Goal: Obtain resource: Download file/media

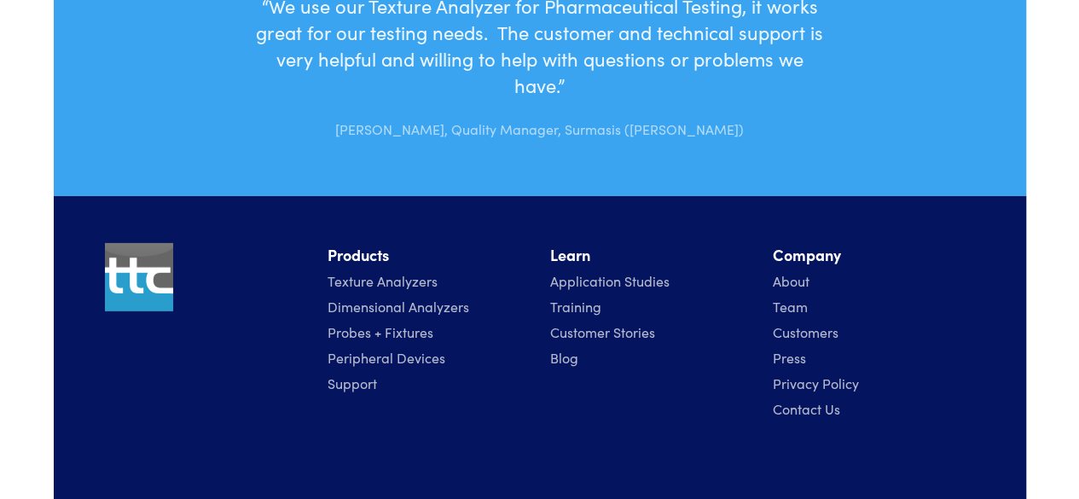
scroll to position [5846, 0]
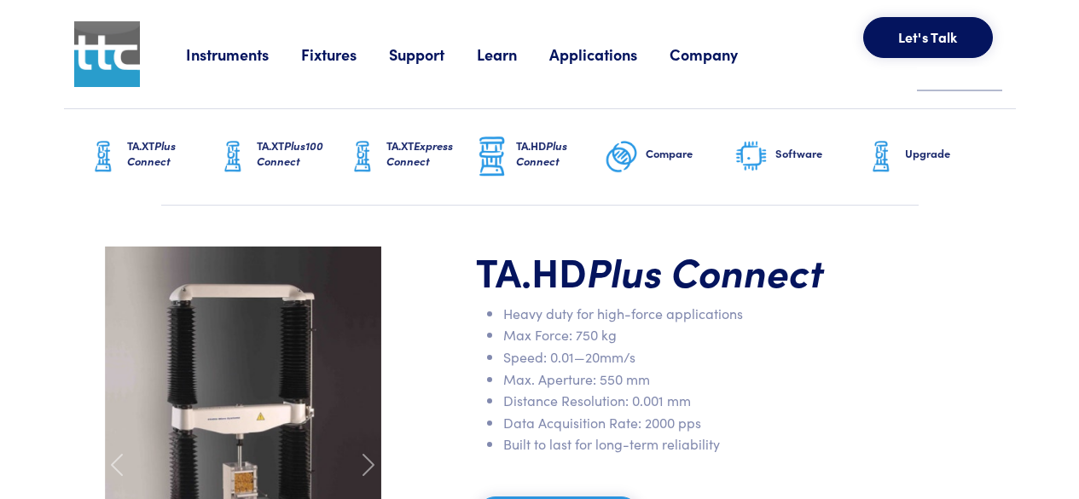
scroll to position [247, 0]
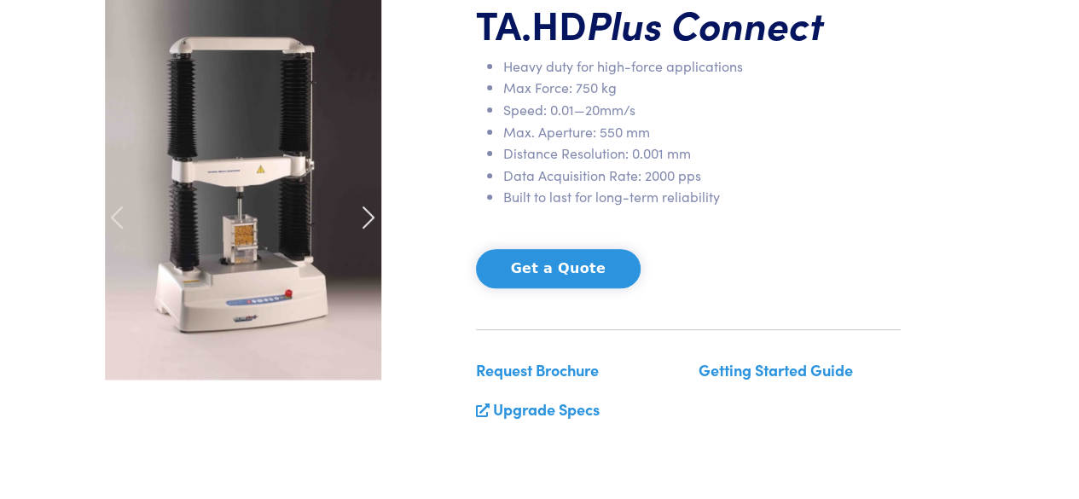
click at [362, 210] on span at bounding box center [368, 217] width 27 height 27
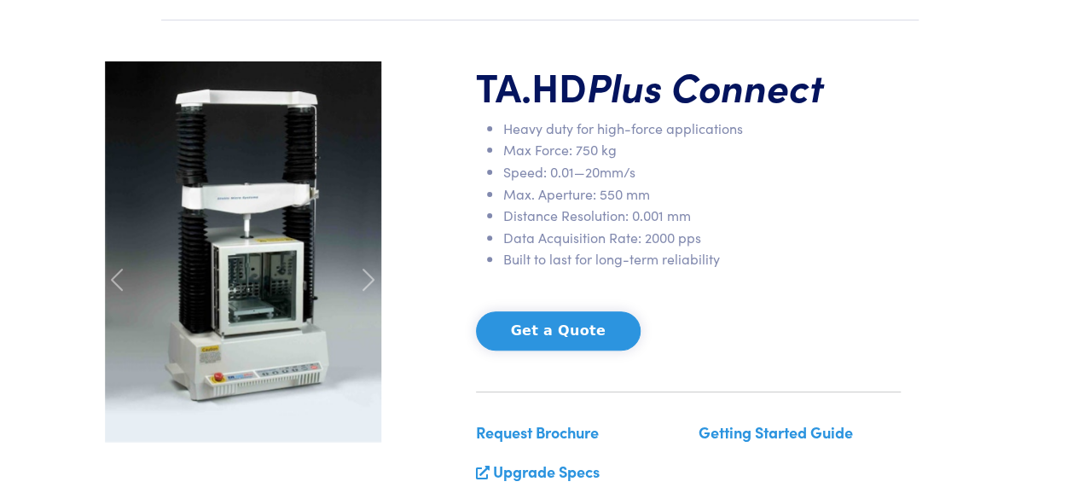
scroll to position [172, 0]
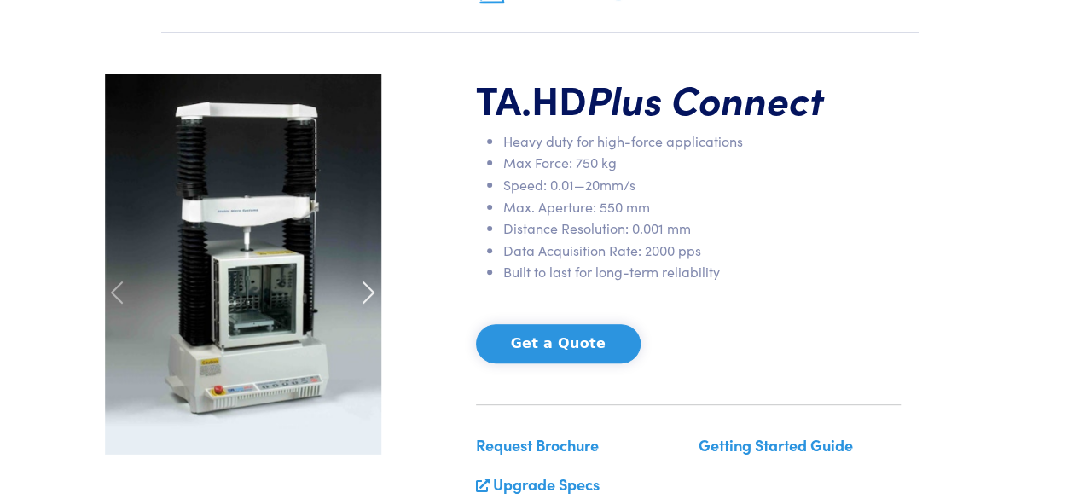
click at [363, 295] on span at bounding box center [368, 292] width 27 height 27
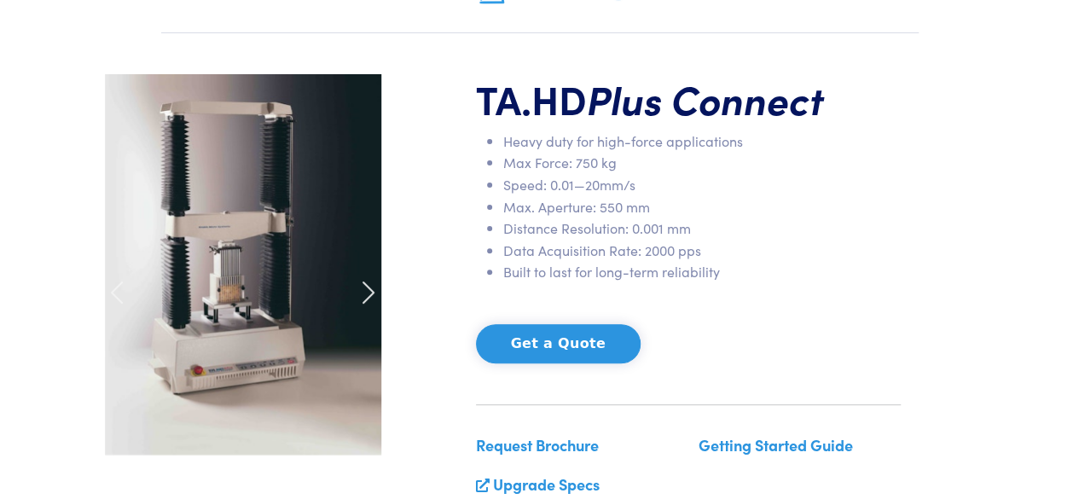
click at [363, 295] on span at bounding box center [368, 292] width 27 height 27
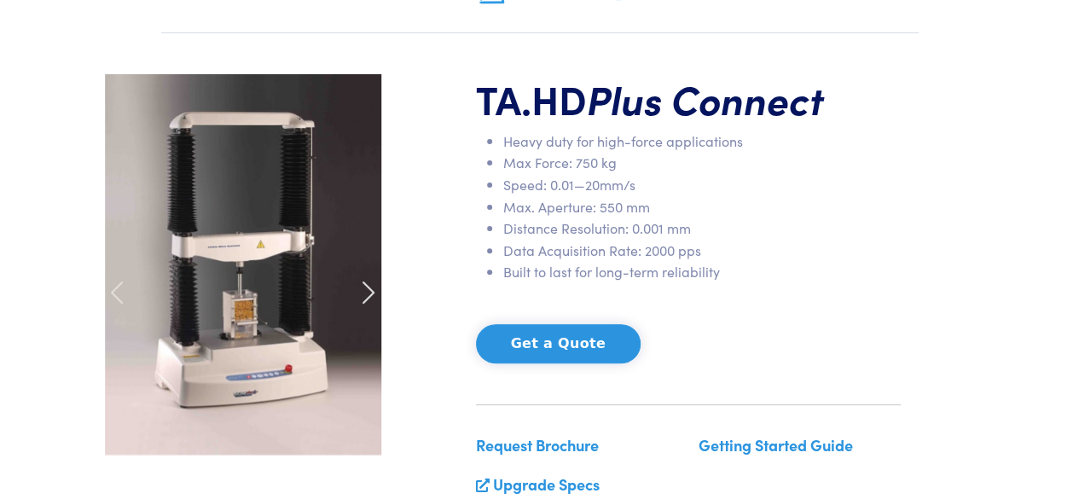
click at [363, 295] on span at bounding box center [368, 292] width 27 height 27
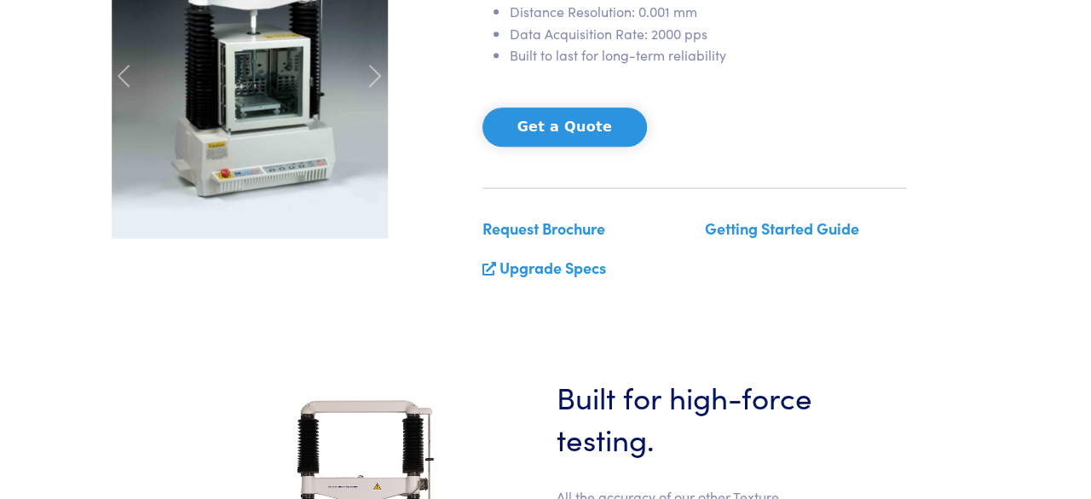
scroll to position [391, 0]
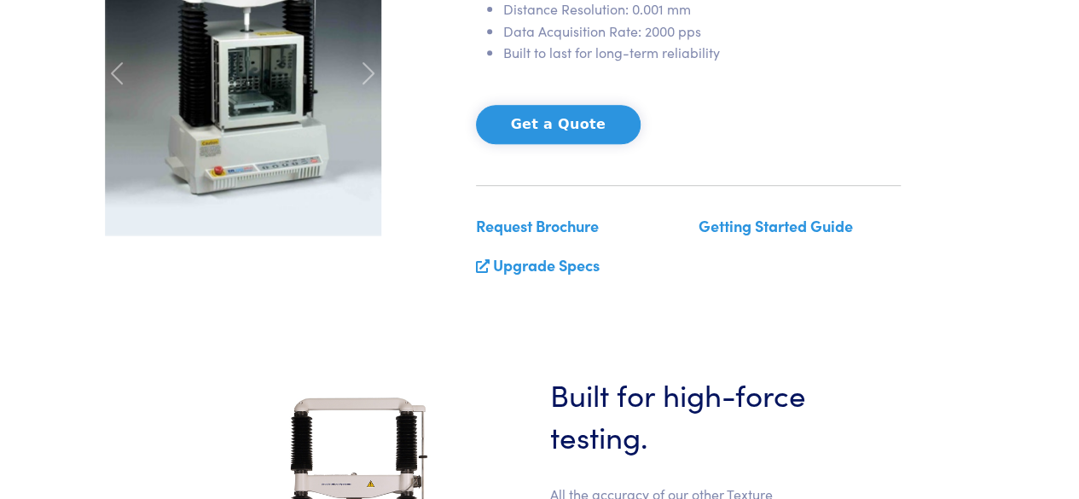
click at [747, 228] on link "Getting Started Guide" at bounding box center [775, 225] width 154 height 21
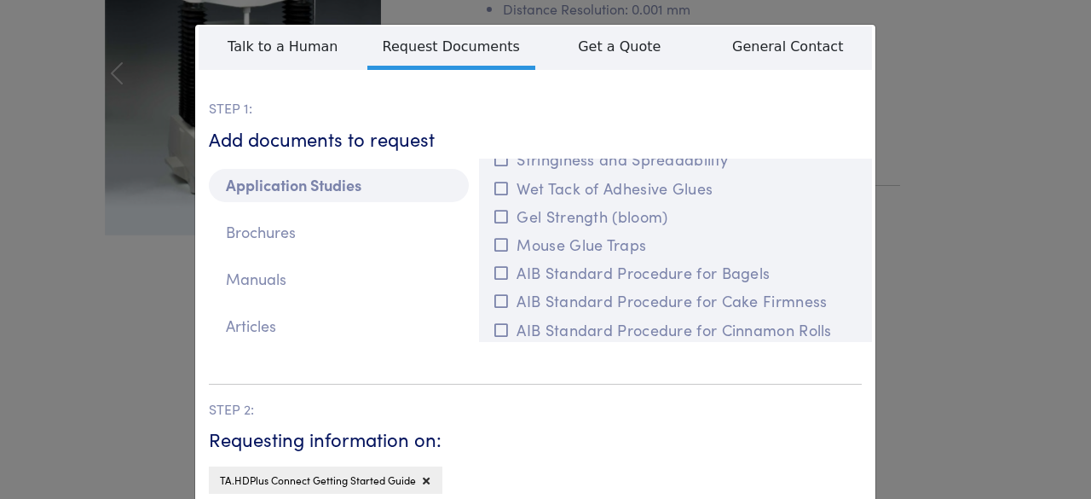
scroll to position [308, 0]
click at [841, 325] on button "AIB Standard Procedure for Cinnamon Rolls" at bounding box center [675, 329] width 373 height 28
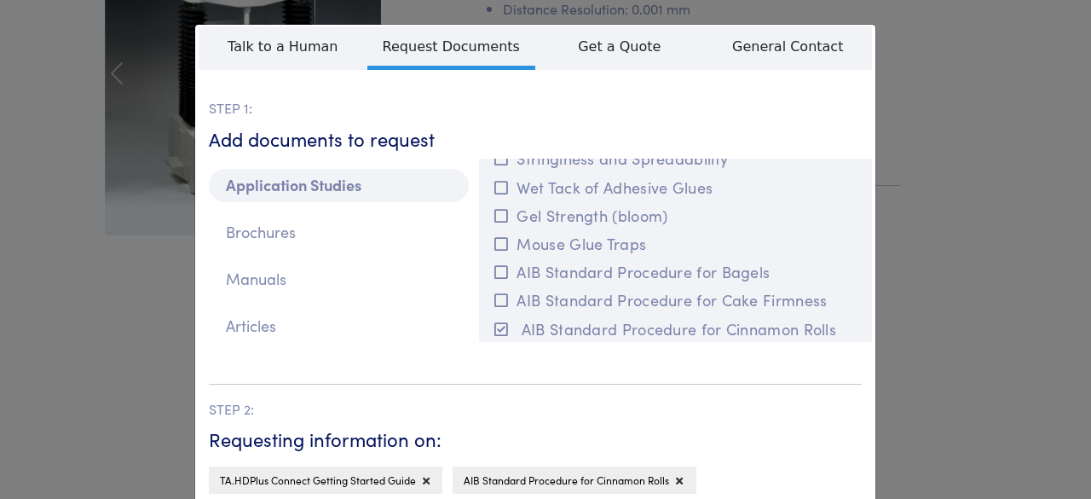
click at [246, 296] on div "Application Studies Brochures Manuals Articles" at bounding box center [339, 257] width 281 height 197
click at [273, 269] on p "Manuals" at bounding box center [339, 279] width 260 height 33
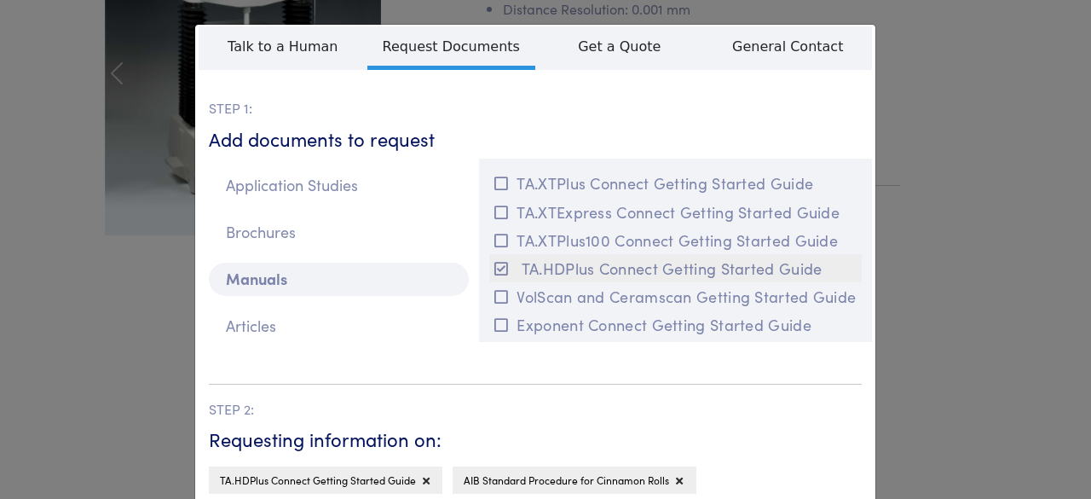
click at [650, 281] on button "TA.HDPlus Connect Getting Started Guide" at bounding box center [675, 268] width 373 height 28
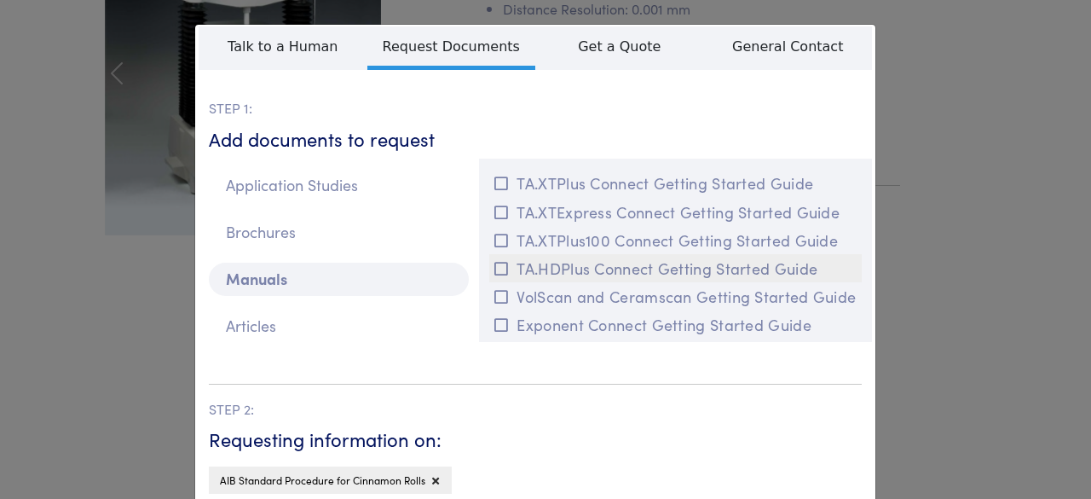
click at [650, 281] on button "TA.HDPlus Connect Getting Started Guide" at bounding box center [675, 268] width 373 height 28
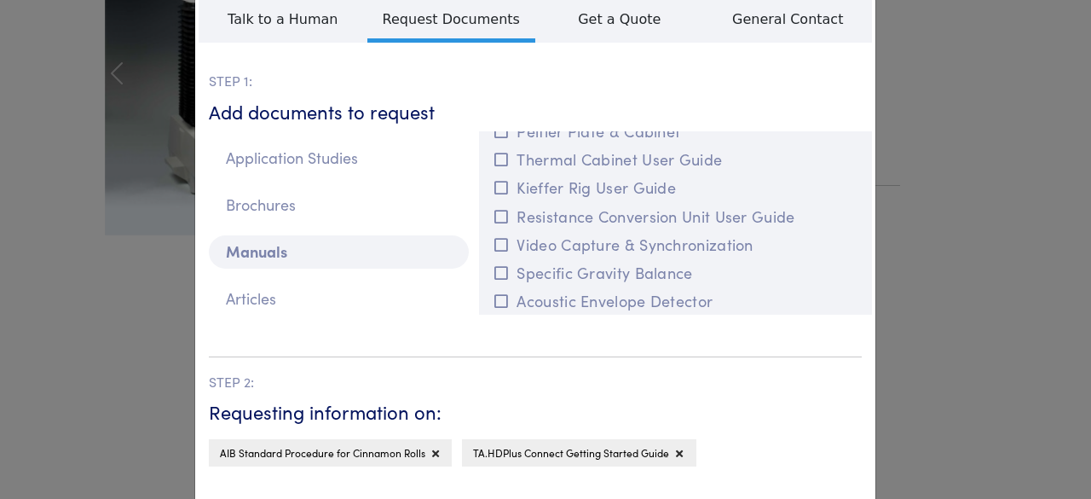
scroll to position [0, 0]
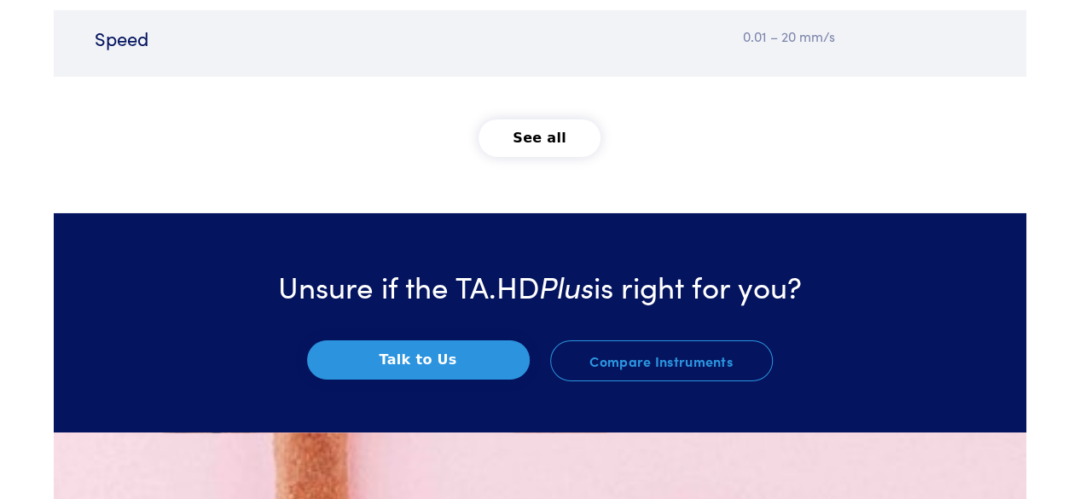
scroll to position [2850, 0]
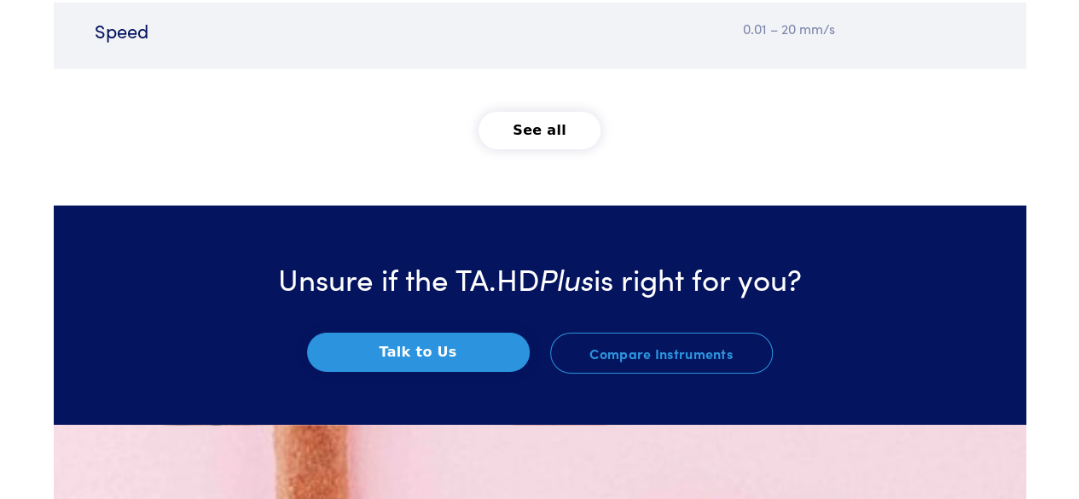
click at [526, 117] on button "See all" at bounding box center [539, 131] width 122 height 38
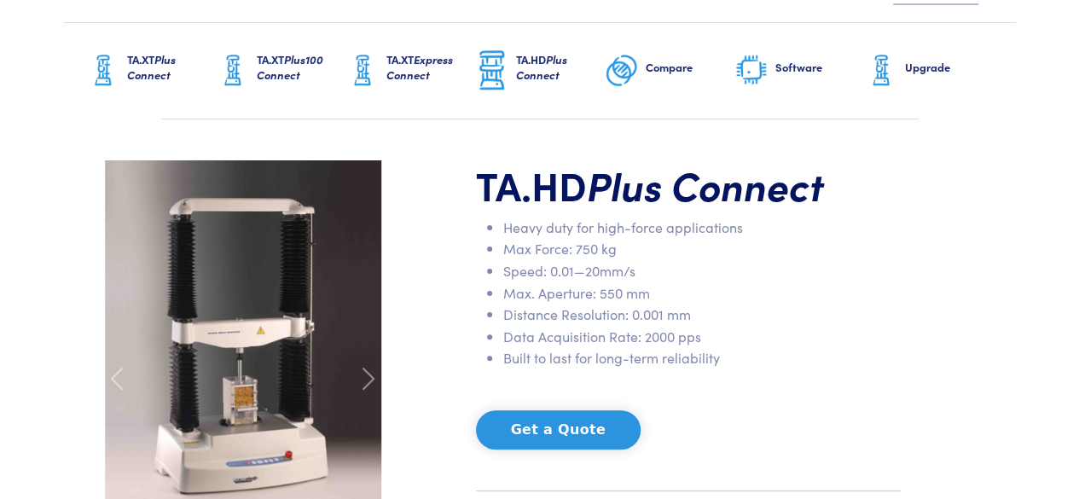
scroll to position [0, 0]
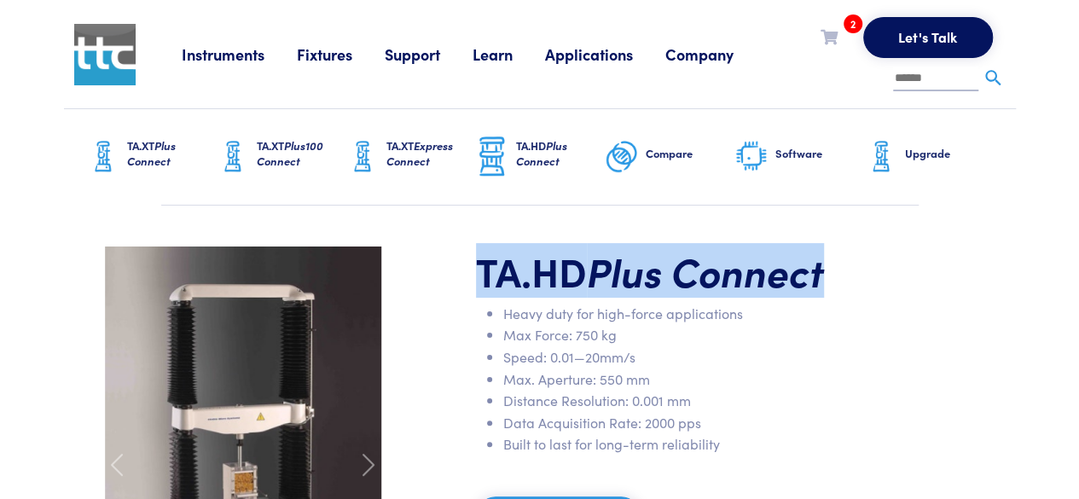
drag, startPoint x: 484, startPoint y: 268, endPoint x: 828, endPoint y: 279, distance: 343.8
click at [828, 279] on h1 "TA.HD Plus Connect" at bounding box center [688, 270] width 425 height 49
copy h1 "TA.HD Plus Connect"
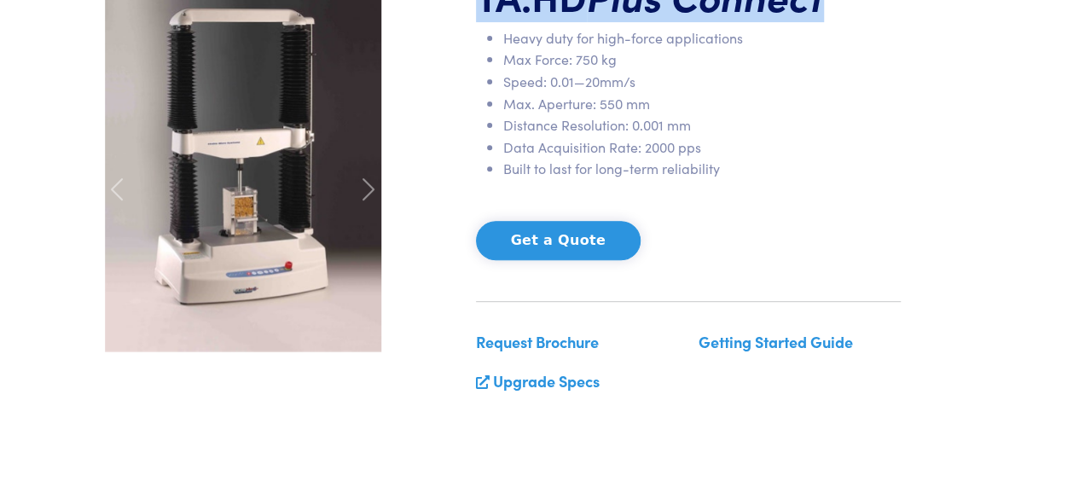
scroll to position [276, 0]
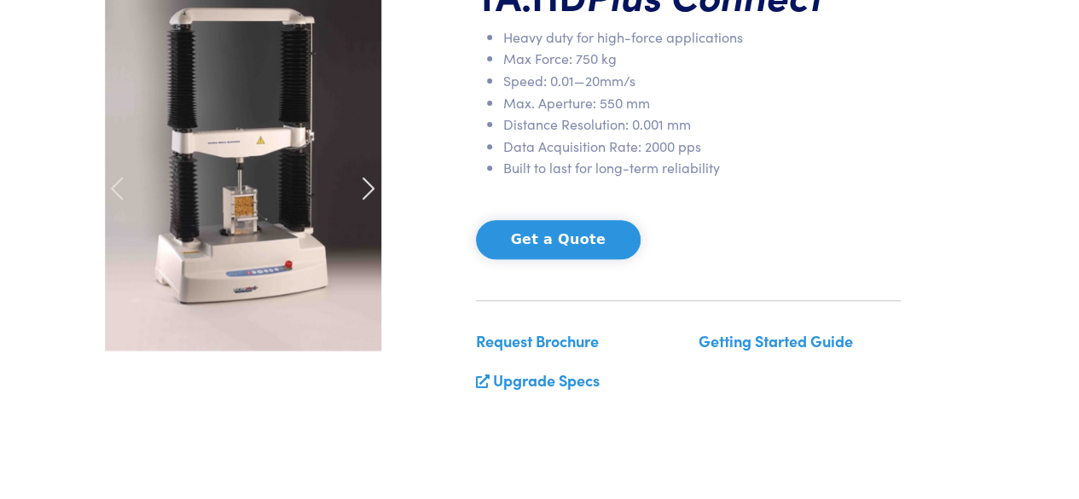
click at [371, 200] on span at bounding box center [368, 188] width 27 height 27
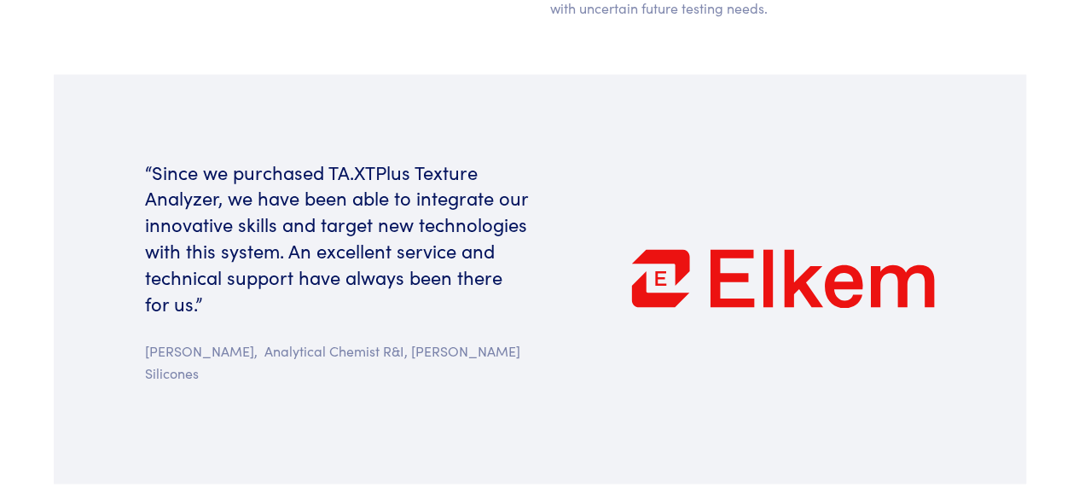
scroll to position [1055, 0]
